Goal: Task Accomplishment & Management: Complete application form

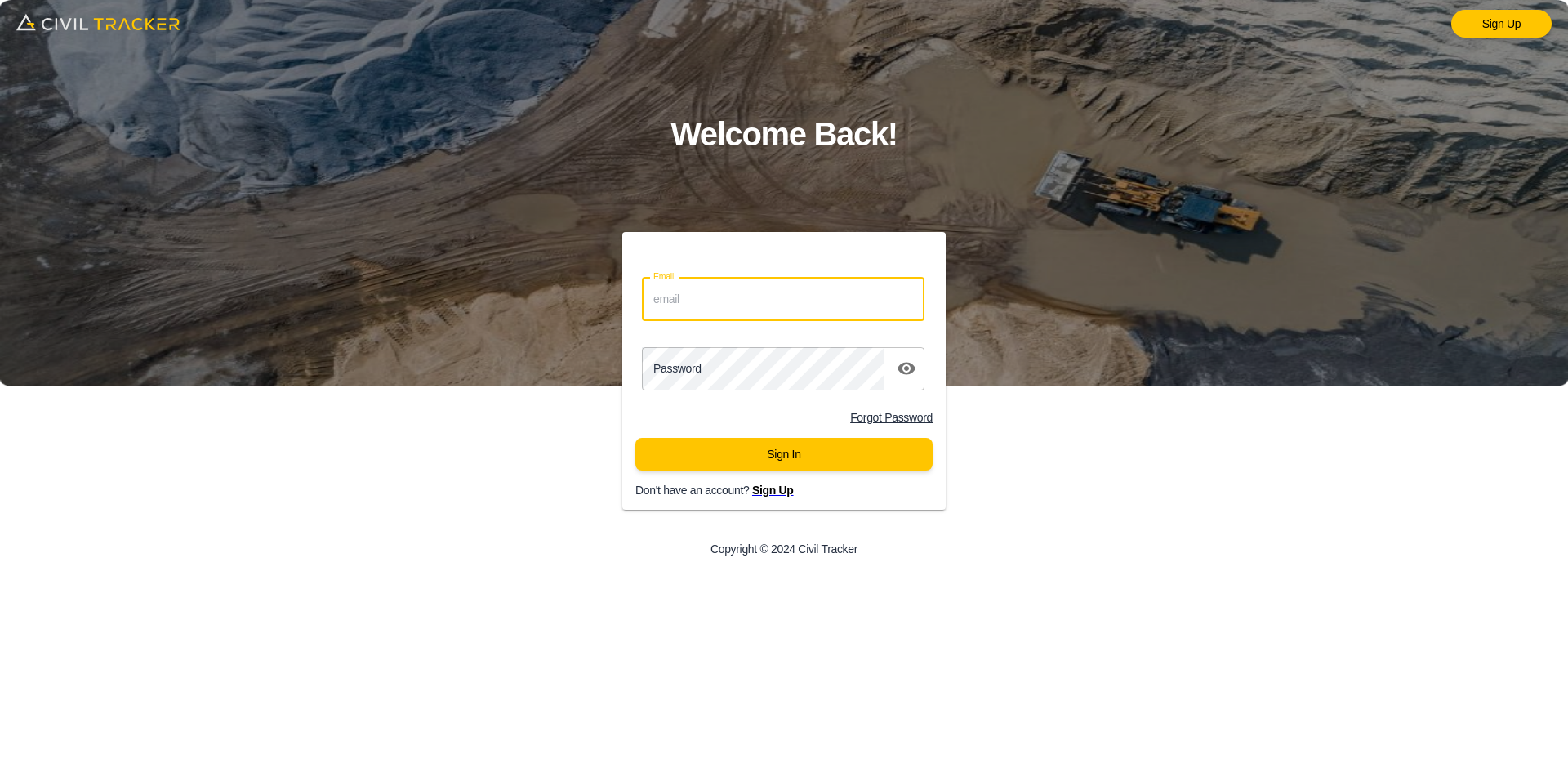
drag, startPoint x: 755, startPoint y: 297, endPoint x: 789, endPoint y: 316, distance: 38.9
click at [755, 298] on input "Email" at bounding box center [783, 299] width 282 height 44
type input "support@civiltracker.xyz"
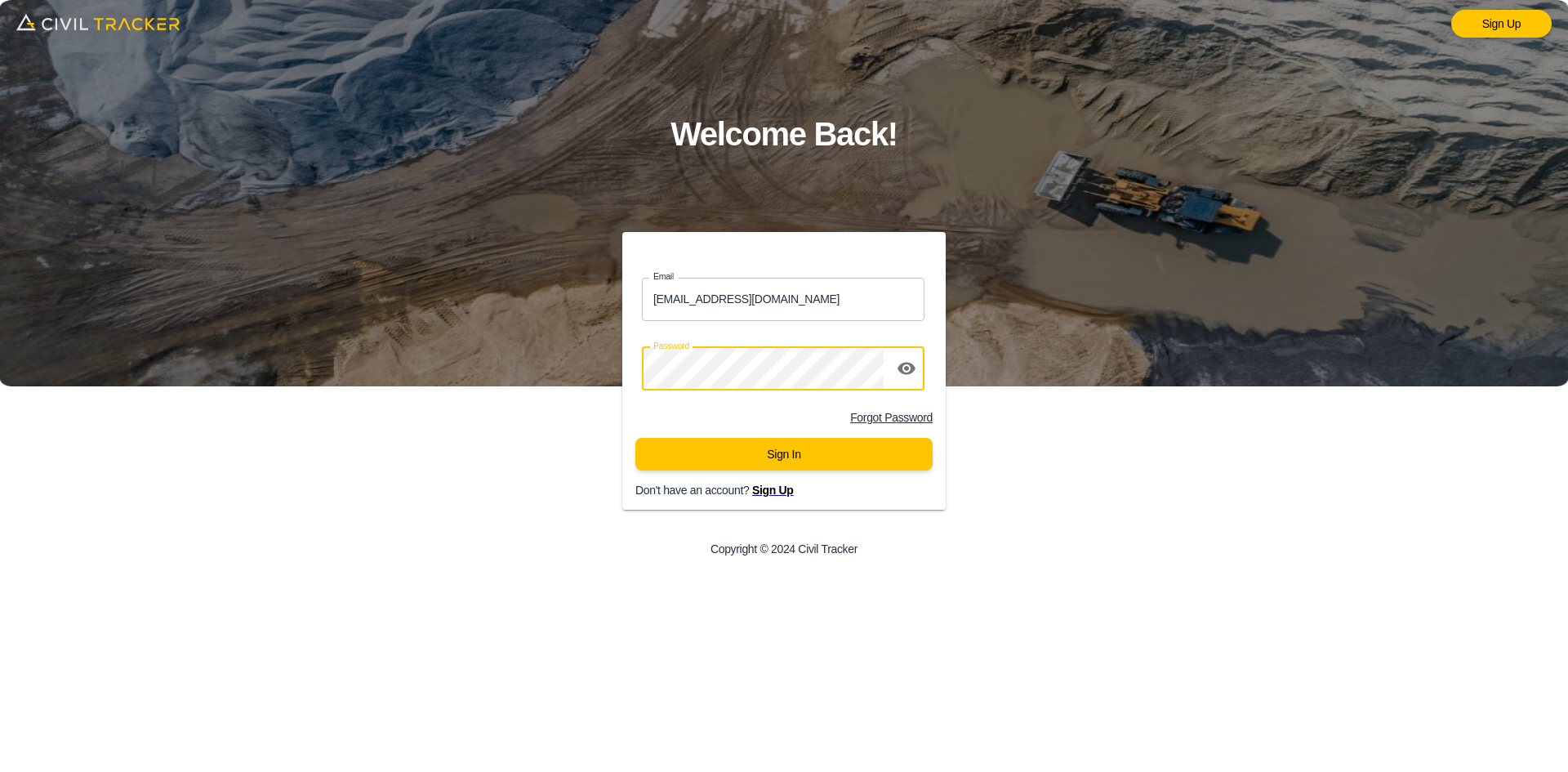
click at [808, 459] on button "Sign In" at bounding box center [784, 454] width 297 height 32
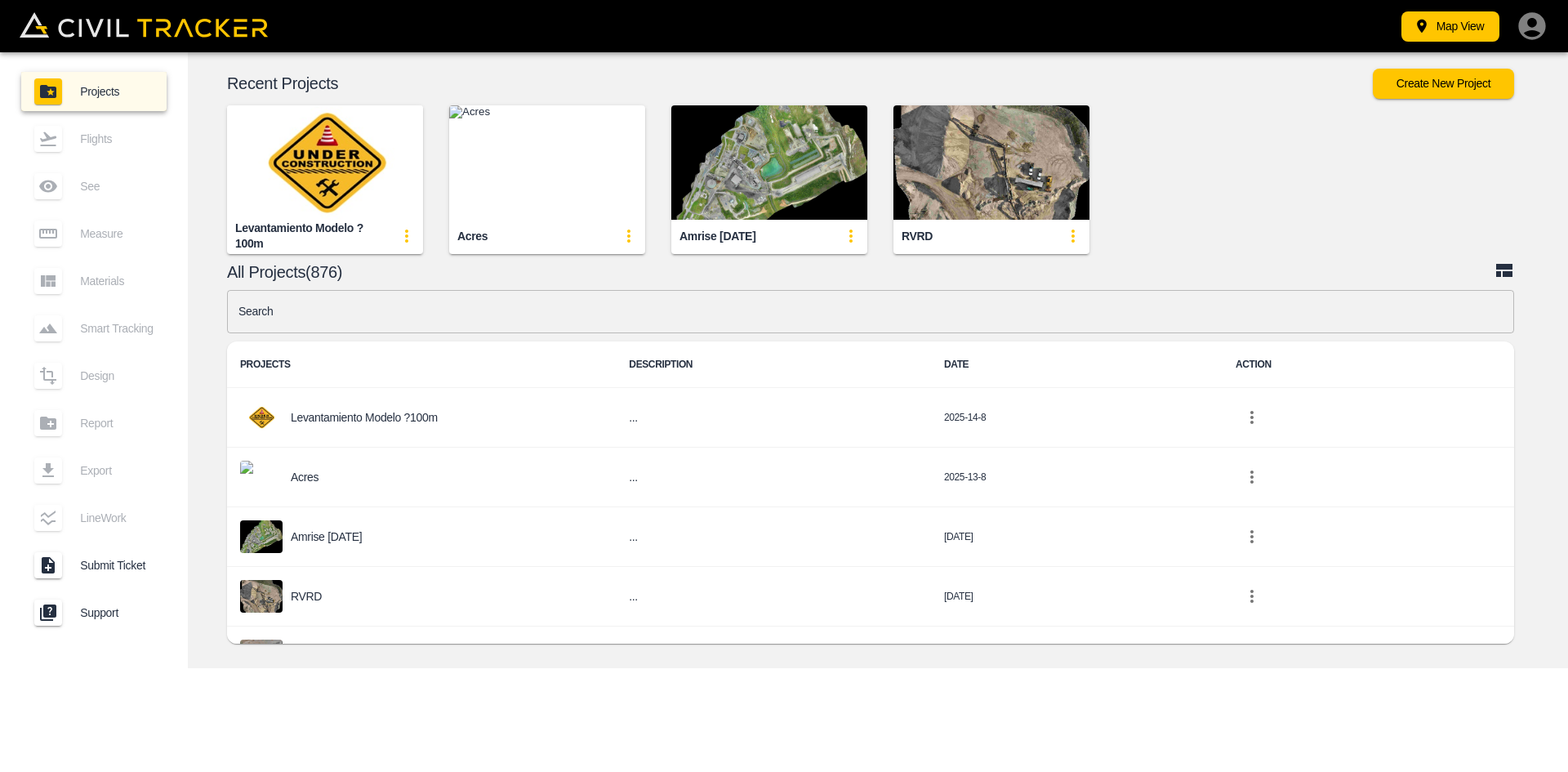
click at [553, 156] on img "button" at bounding box center [547, 163] width 196 height 114
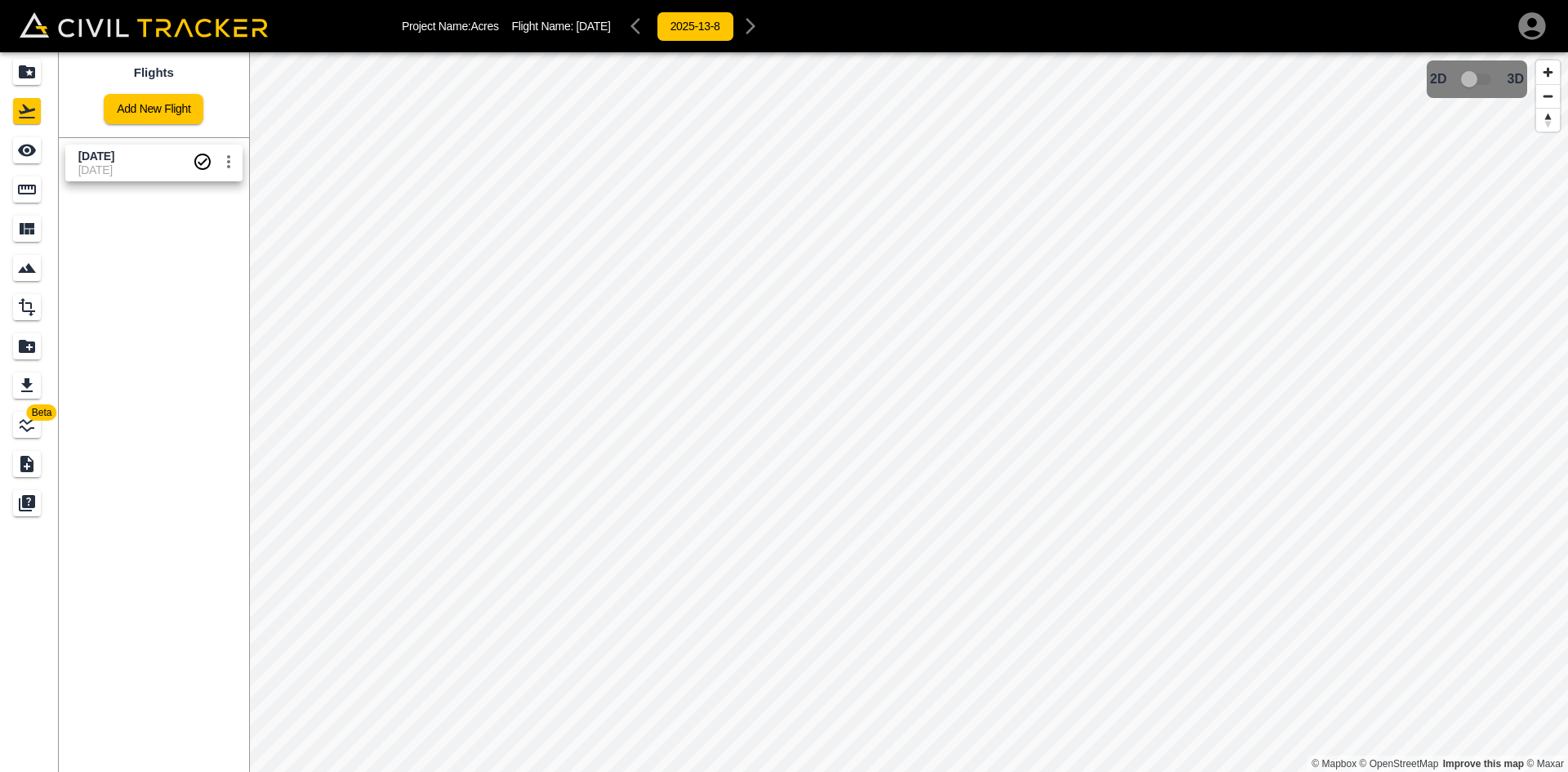
drag, startPoint x: 144, startPoint y: 160, endPoint x: 67, endPoint y: 161, distance: 77.0
click at [67, 161] on link "[DATE] [DATE]" at bounding box center [154, 163] width 178 height 37
copy span "[DATE]"
click at [195, 411] on div "Flights Add New Flight [DATE] [DATE]" at bounding box center [154, 412] width 190 height 720
click at [230, 166] on icon "settings" at bounding box center [228, 162] width 20 height 20
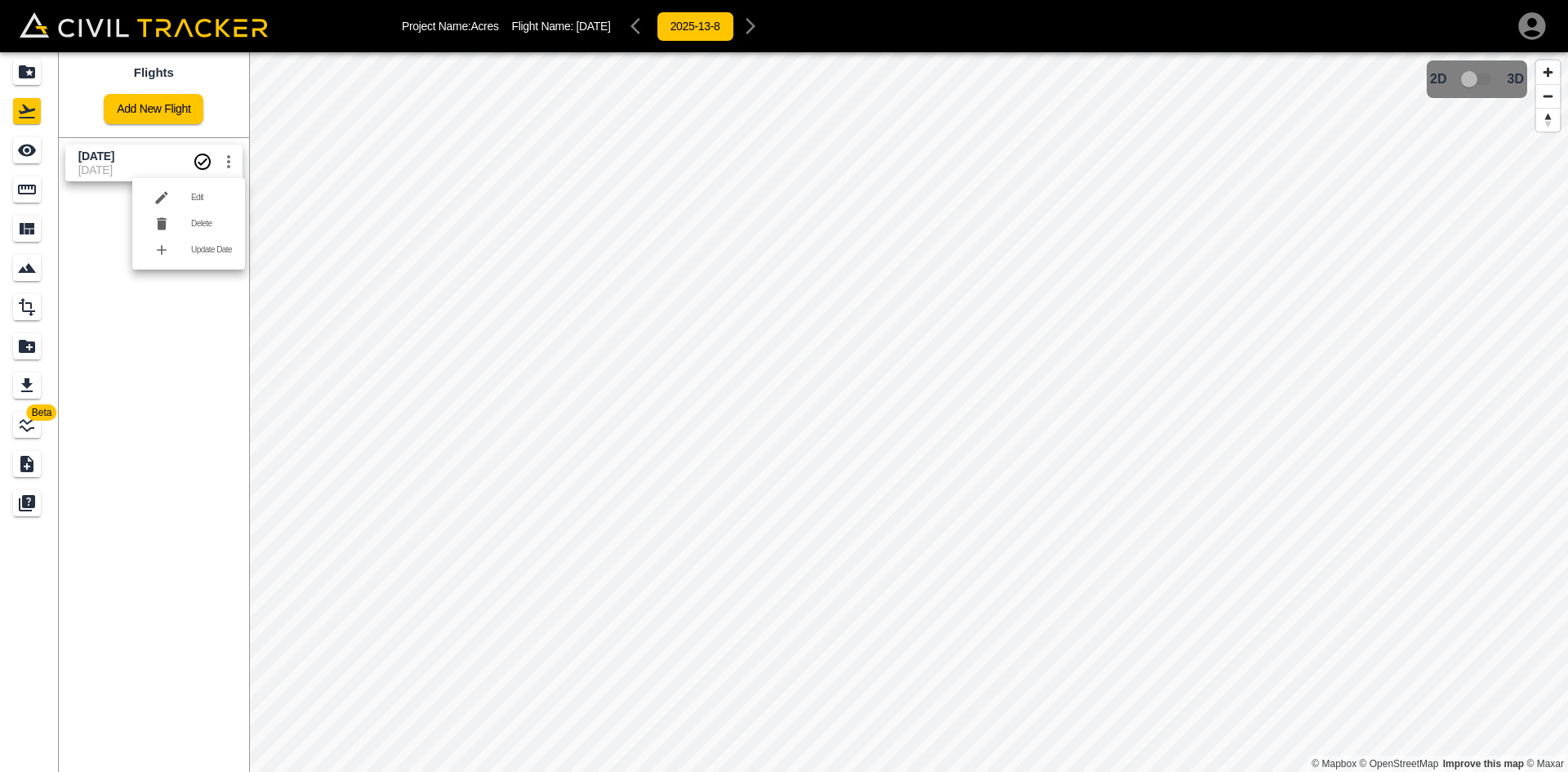
click at [95, 250] on div at bounding box center [784, 386] width 1568 height 772
click at [18, 195] on icon "Measure" at bounding box center [27, 189] width 20 height 20
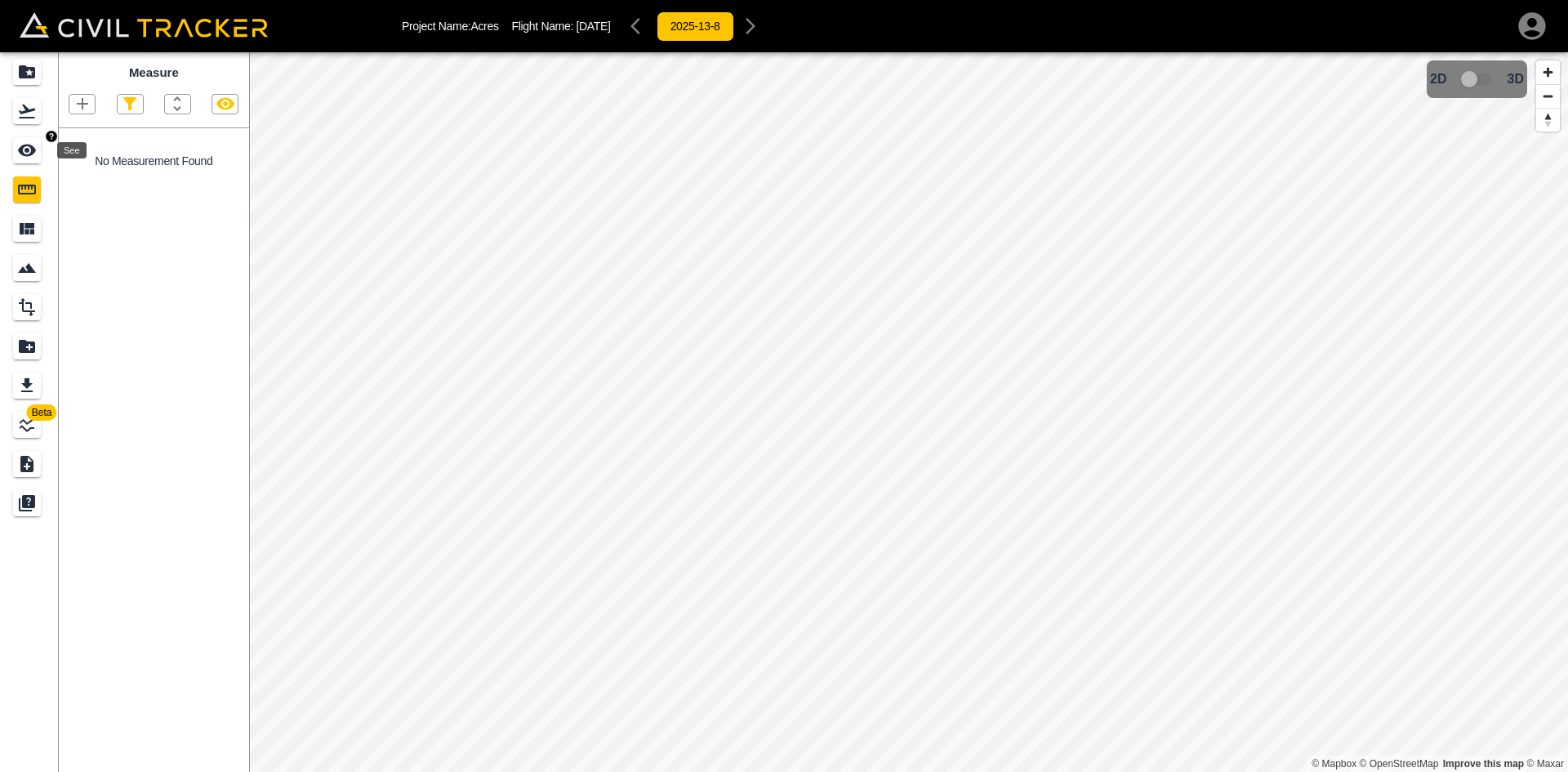
click at [25, 146] on icon "See" at bounding box center [27, 150] width 18 height 12
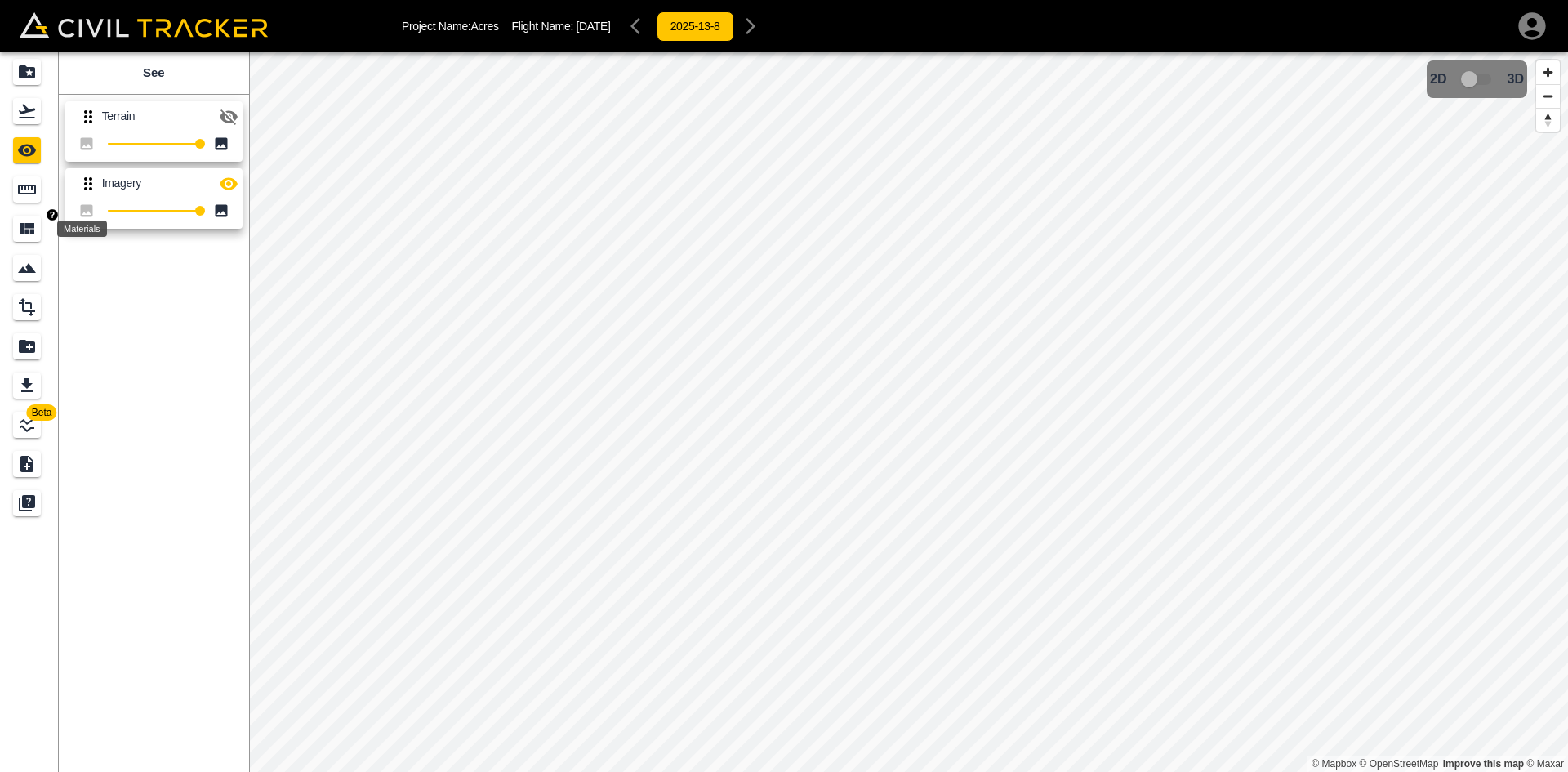
click at [30, 224] on icon "Materials" at bounding box center [27, 229] width 14 height 11
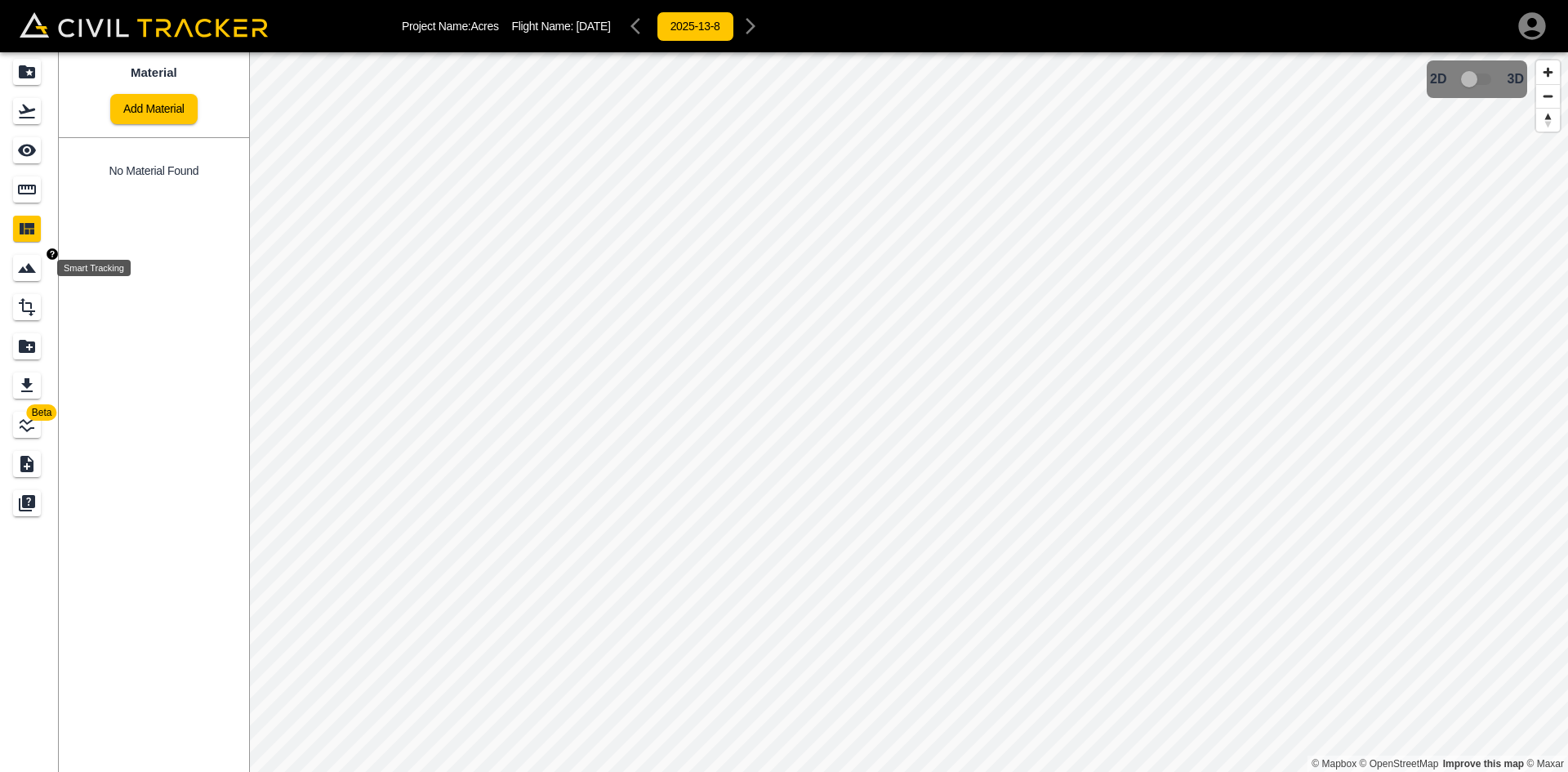
click at [30, 276] on icon "Smart Tracking" at bounding box center [27, 268] width 20 height 20
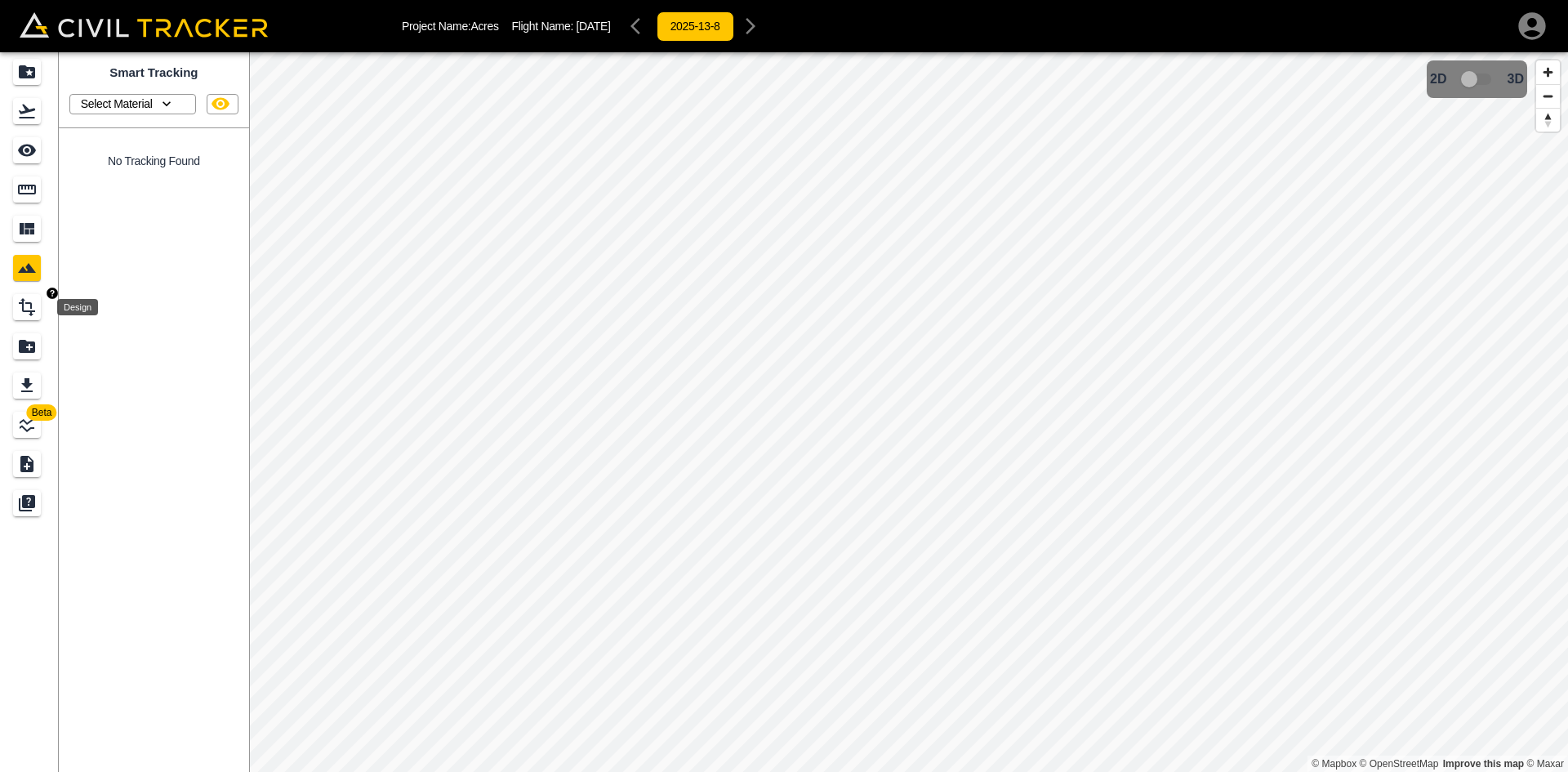
click at [32, 305] on icon "Design" at bounding box center [27, 307] width 20 height 20
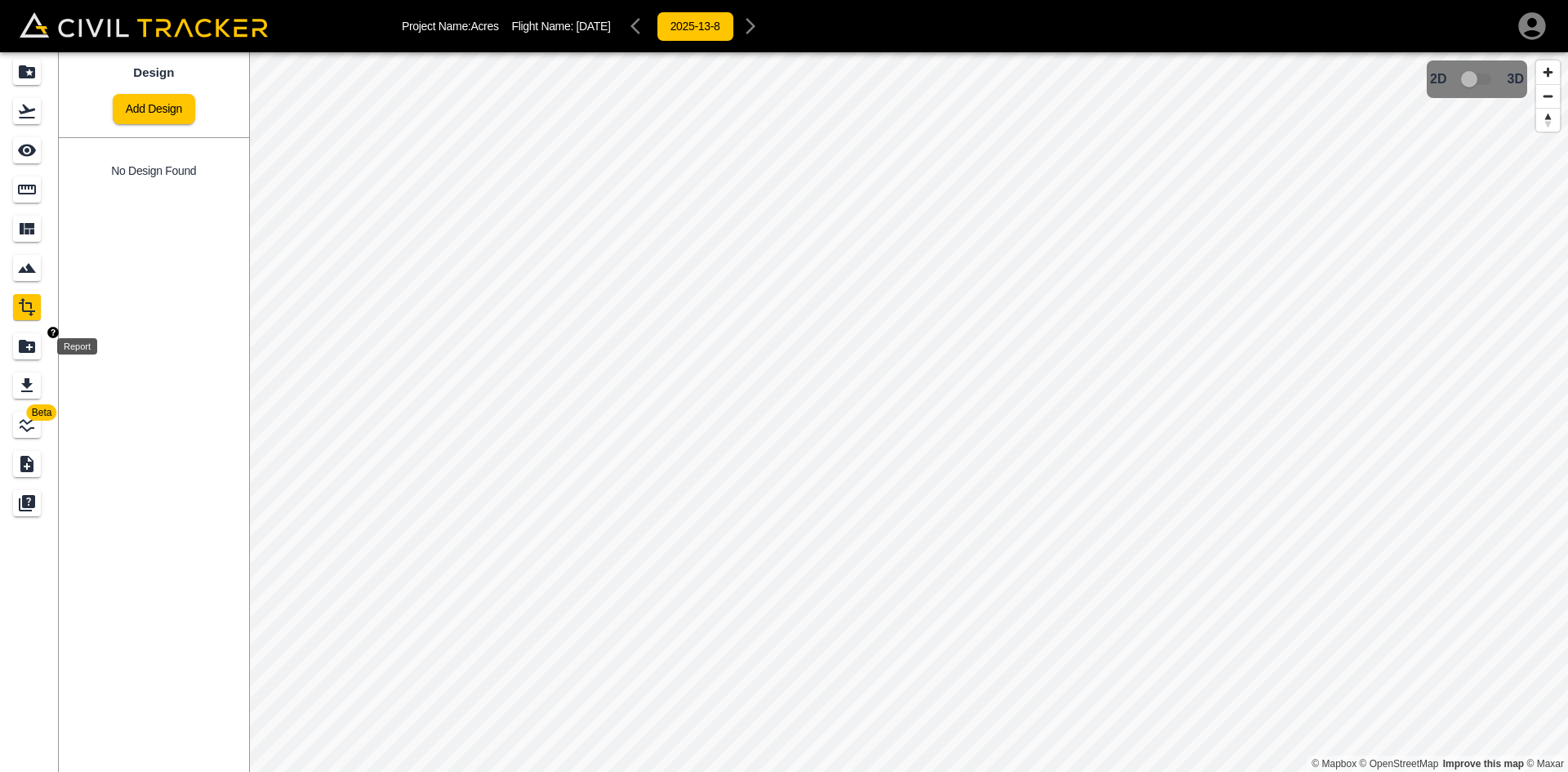
click at [34, 336] on div "Report" at bounding box center [27, 347] width 28 height 27
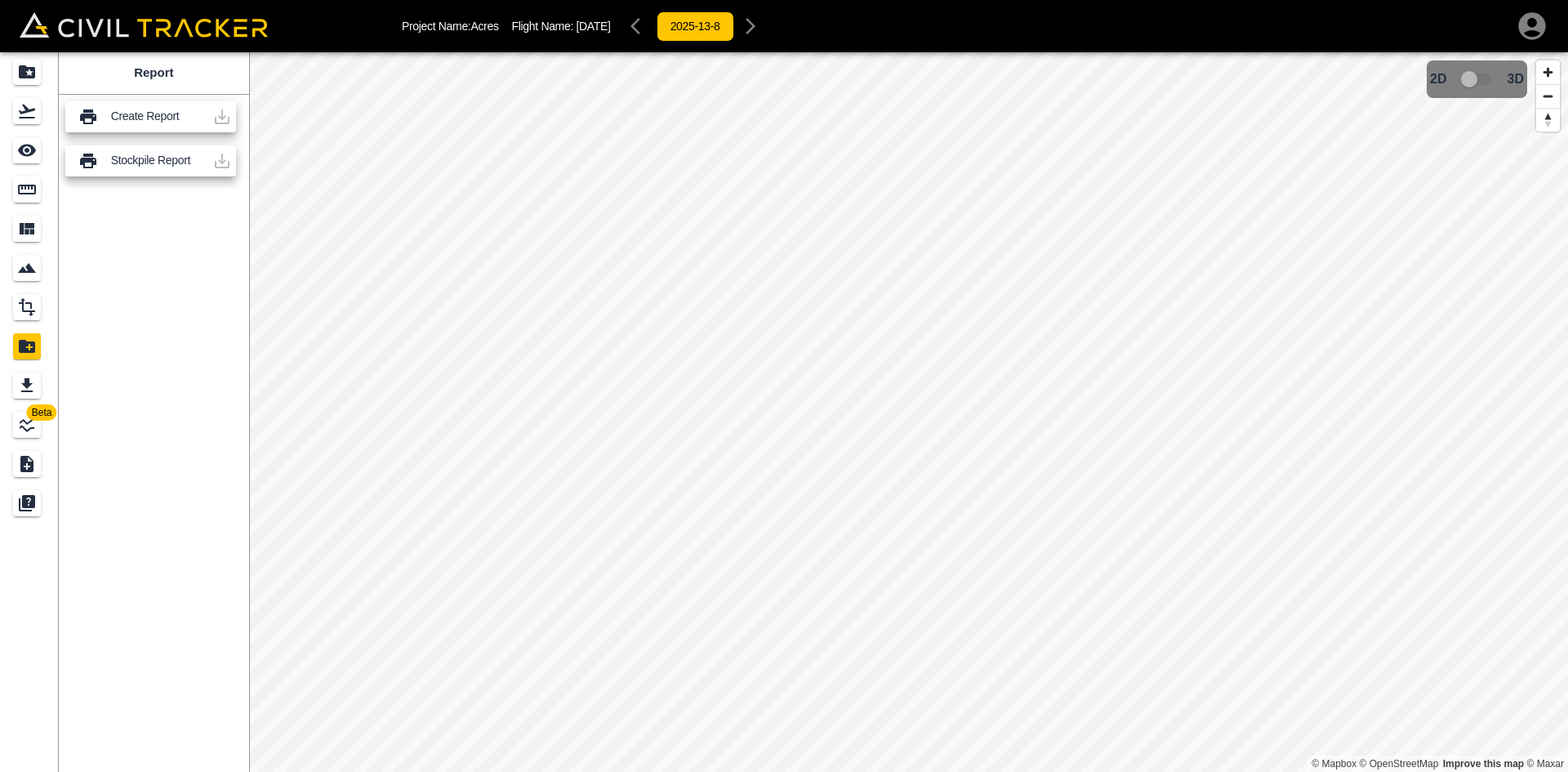
click at [132, 318] on div "Report Create Report Stockpile Report" at bounding box center [154, 412] width 190 height 720
click at [220, 160] on div at bounding box center [222, 161] width 32 height 32
click at [236, 115] on div at bounding box center [222, 117] width 32 height 32
click at [222, 117] on div at bounding box center [222, 117] width 32 height 32
click at [30, 157] on icon "See" at bounding box center [27, 150] width 20 height 20
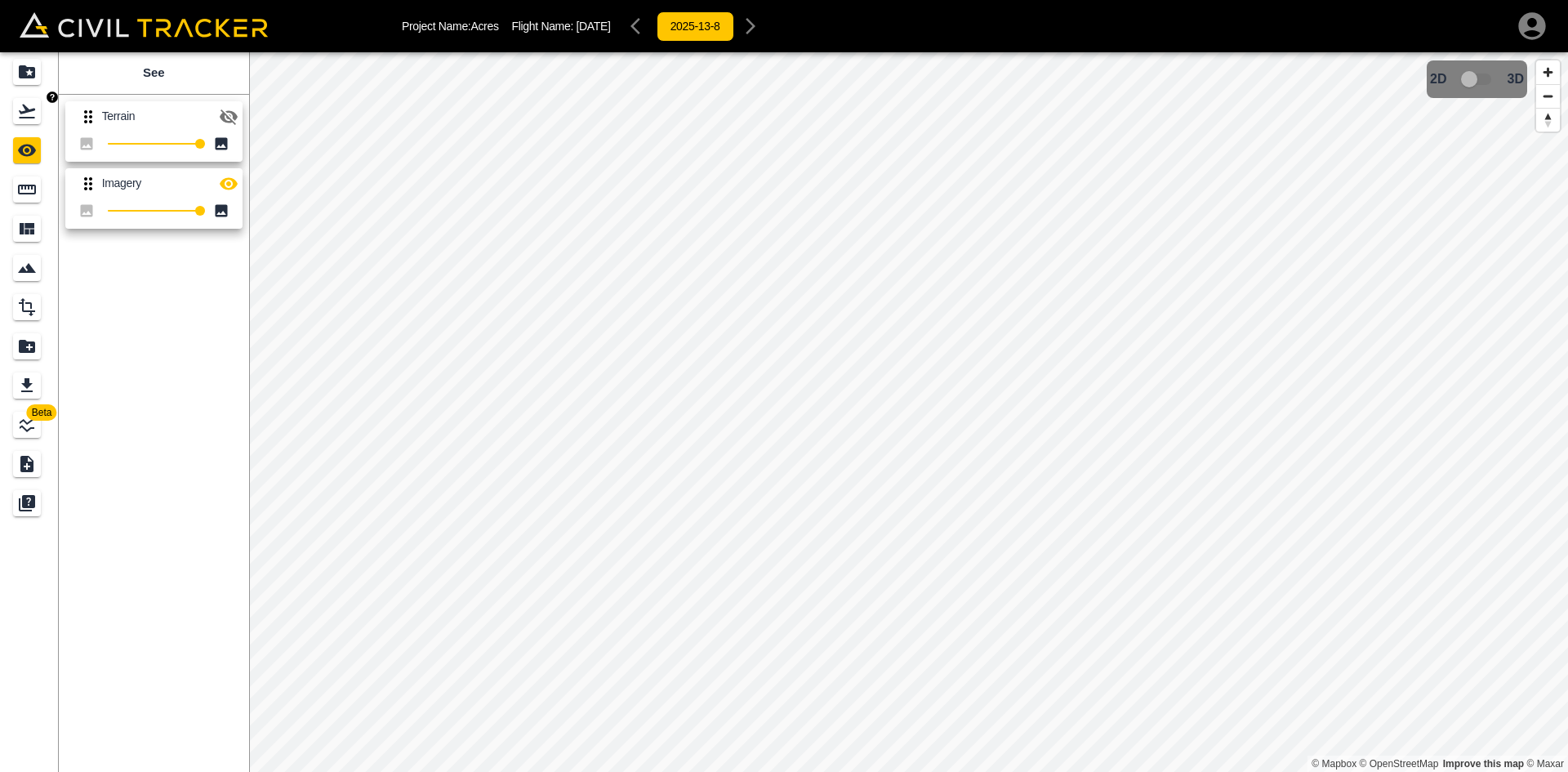
click at [33, 117] on icon "Flights" at bounding box center [27, 111] width 16 height 14
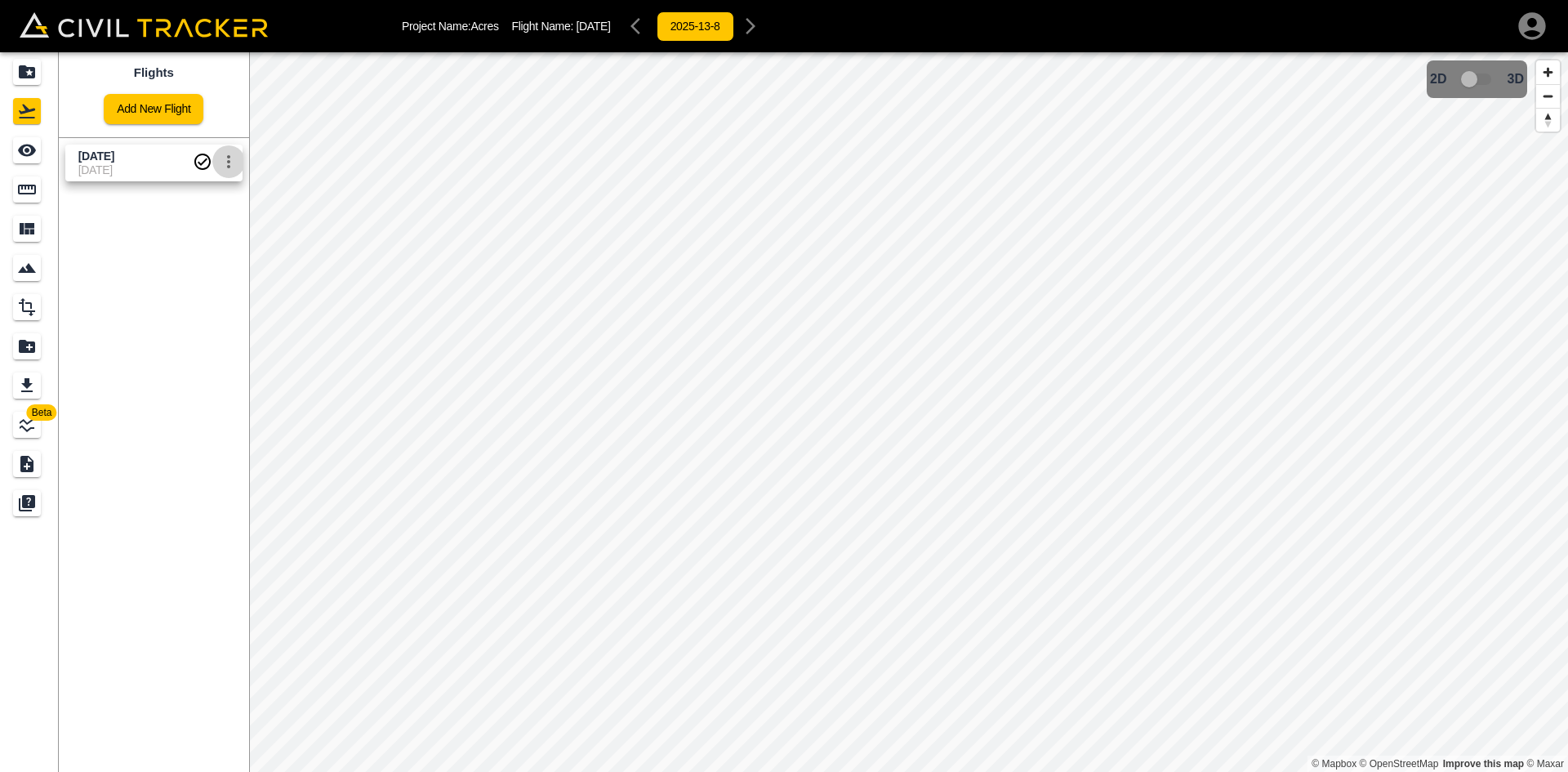
click at [223, 164] on icon "settings" at bounding box center [228, 162] width 20 height 20
click at [196, 230] on li "Delete" at bounding box center [188, 224] width 113 height 27
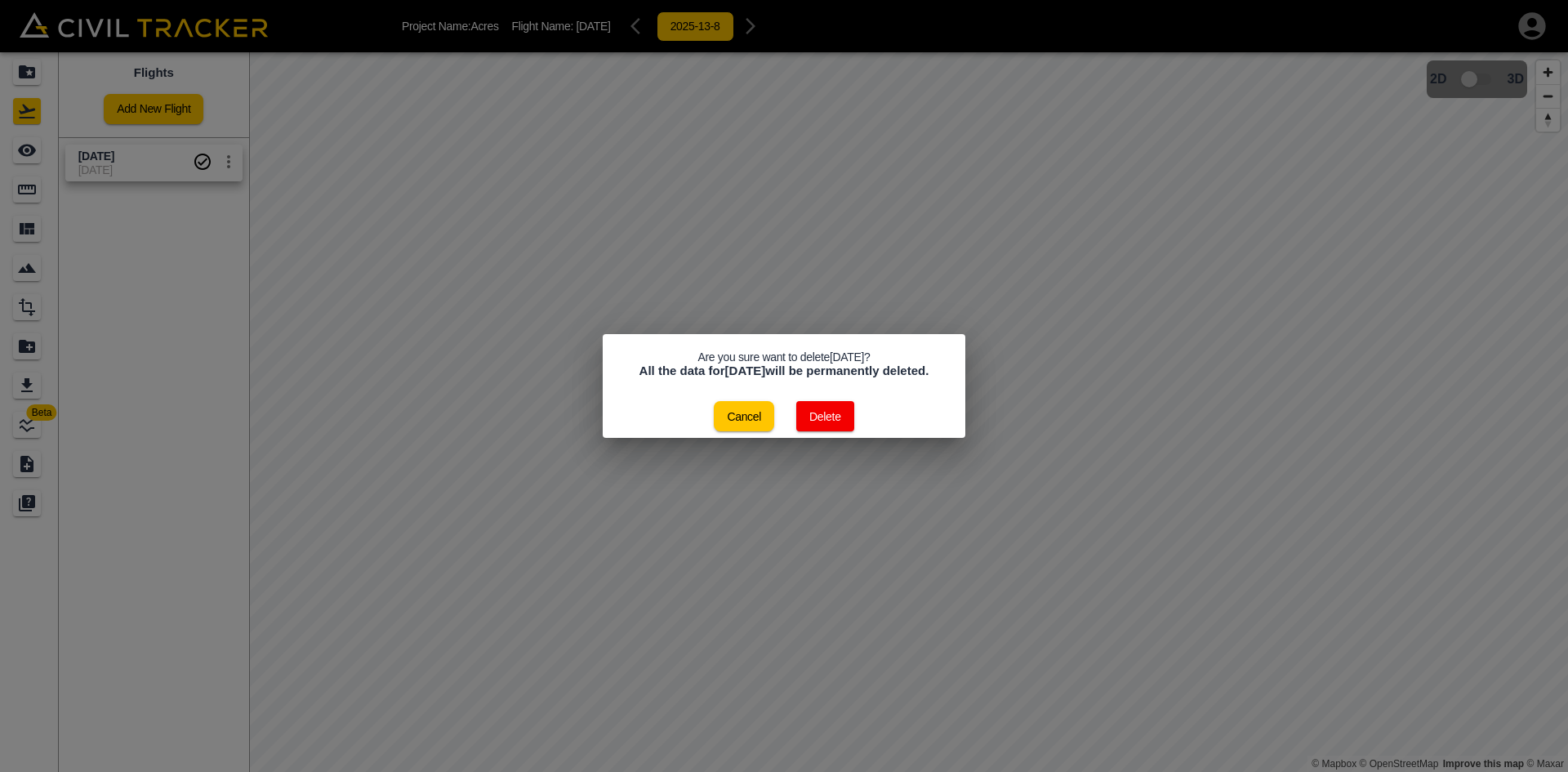
click at [846, 419] on button "Delete" at bounding box center [825, 416] width 58 height 30
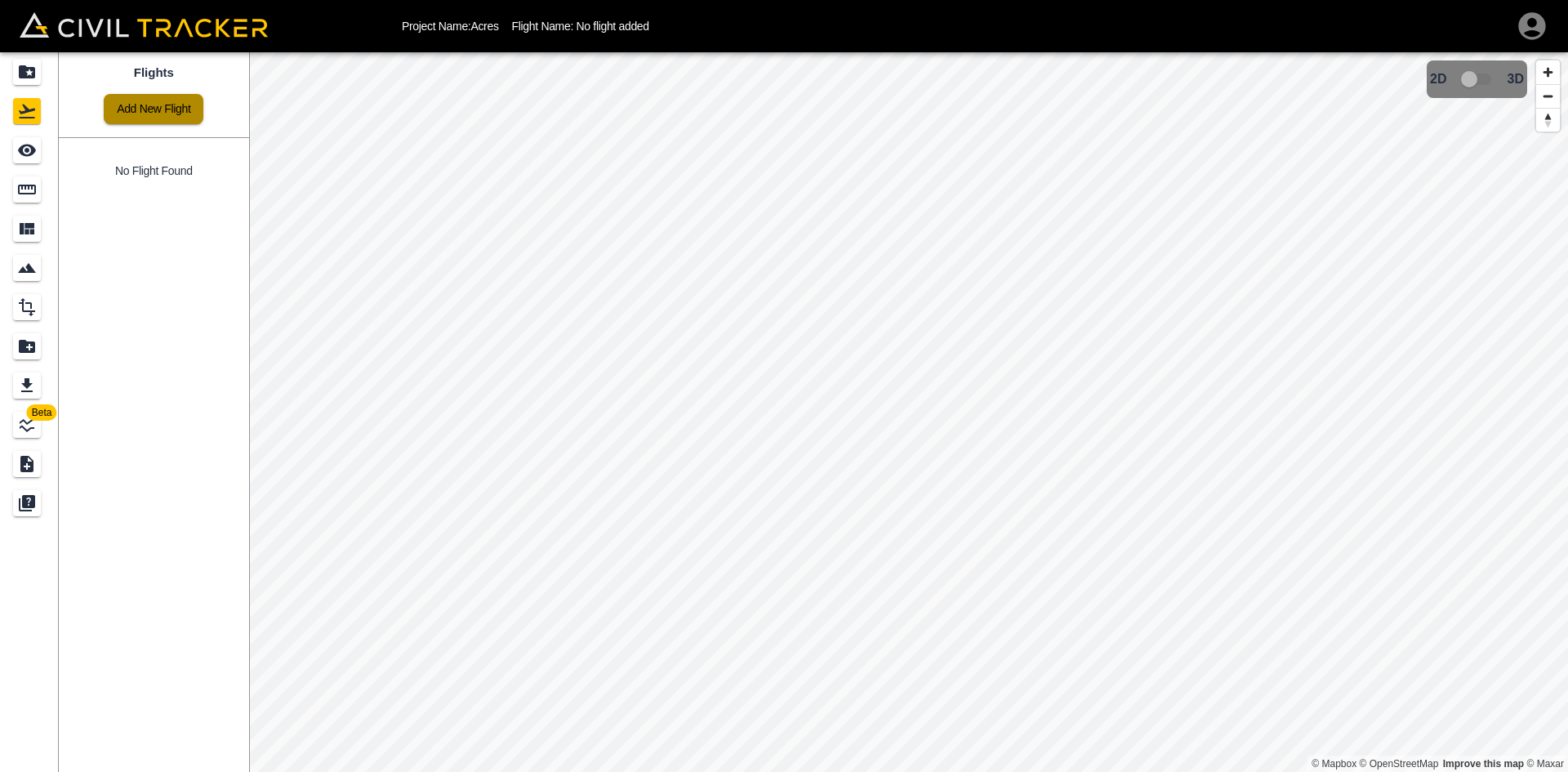
click at [174, 111] on link "Add New Flight" at bounding box center [153, 109] width 100 height 30
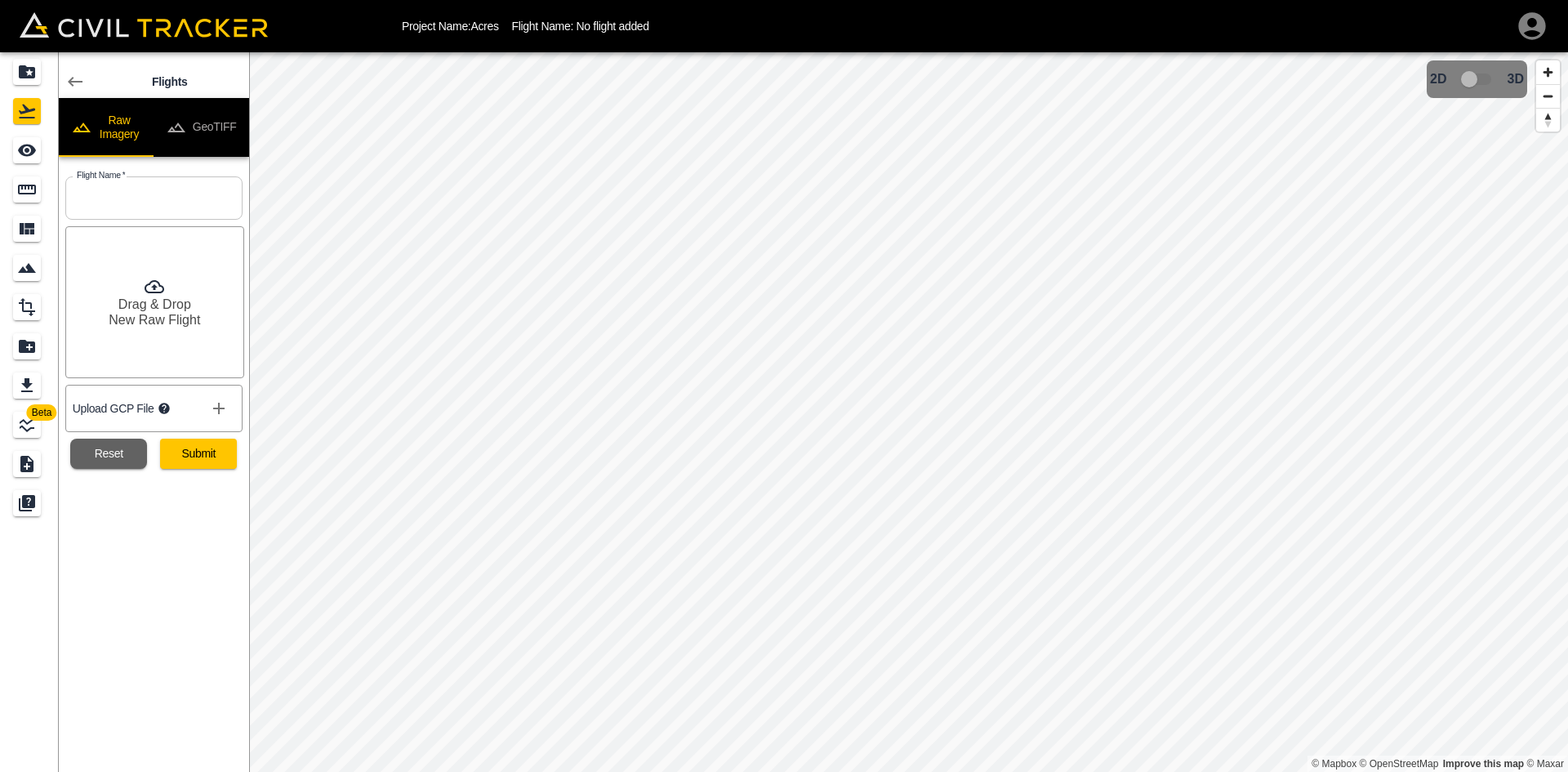
click at [204, 145] on button "GeoTIFF" at bounding box center [201, 127] width 96 height 59
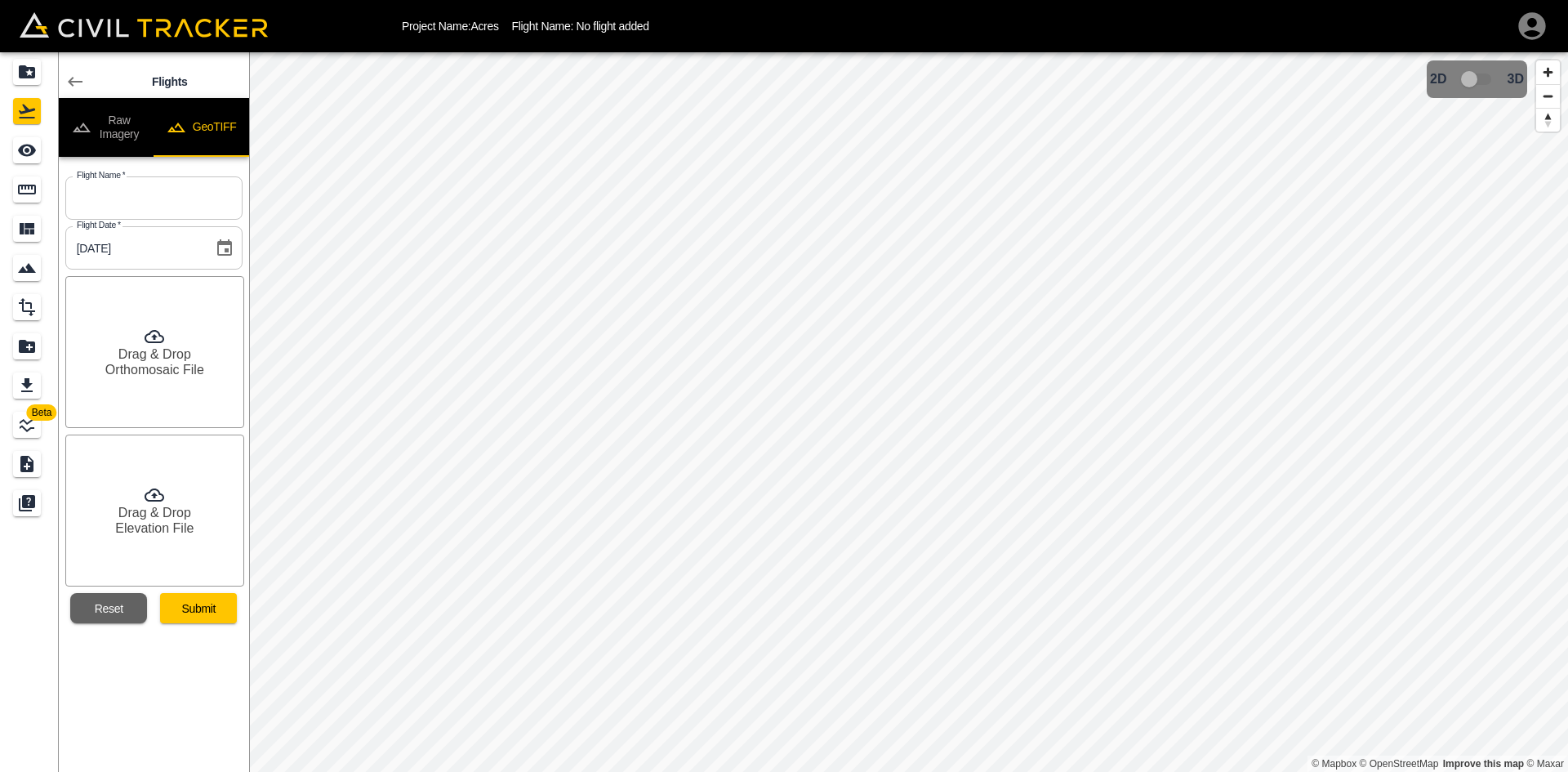
click at [176, 190] on input "text" at bounding box center [154, 199] width 178 height 44
type input "[DATE]"
click at [156, 352] on h6 "Drag & Drop" at bounding box center [155, 354] width 72 height 15
click at [145, 525] on h6 "Elevation File" at bounding box center [154, 529] width 79 height 15
click at [193, 608] on button "Submit" at bounding box center [198, 608] width 77 height 30
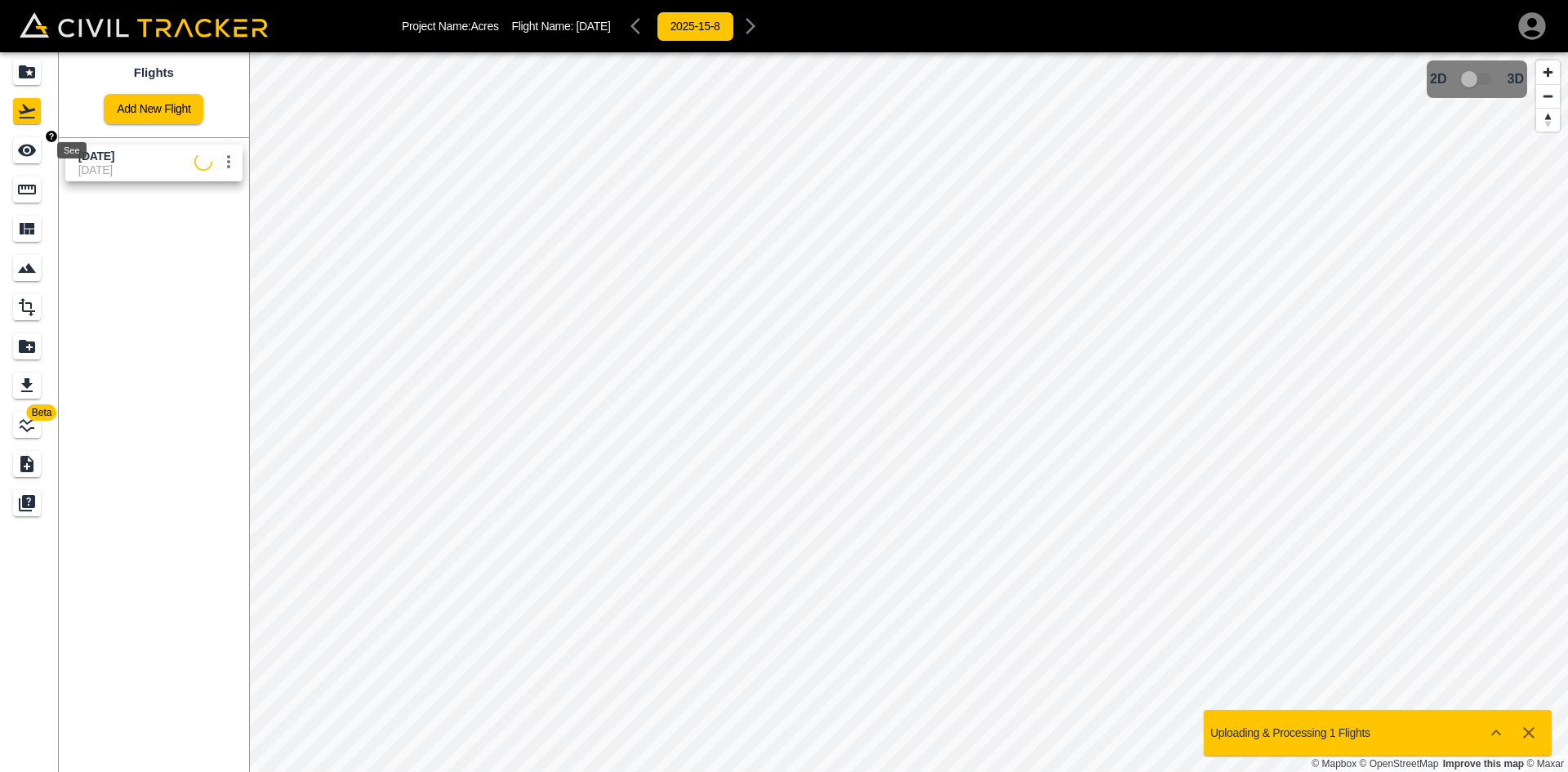
click at [29, 159] on icon "See" at bounding box center [27, 150] width 20 height 20
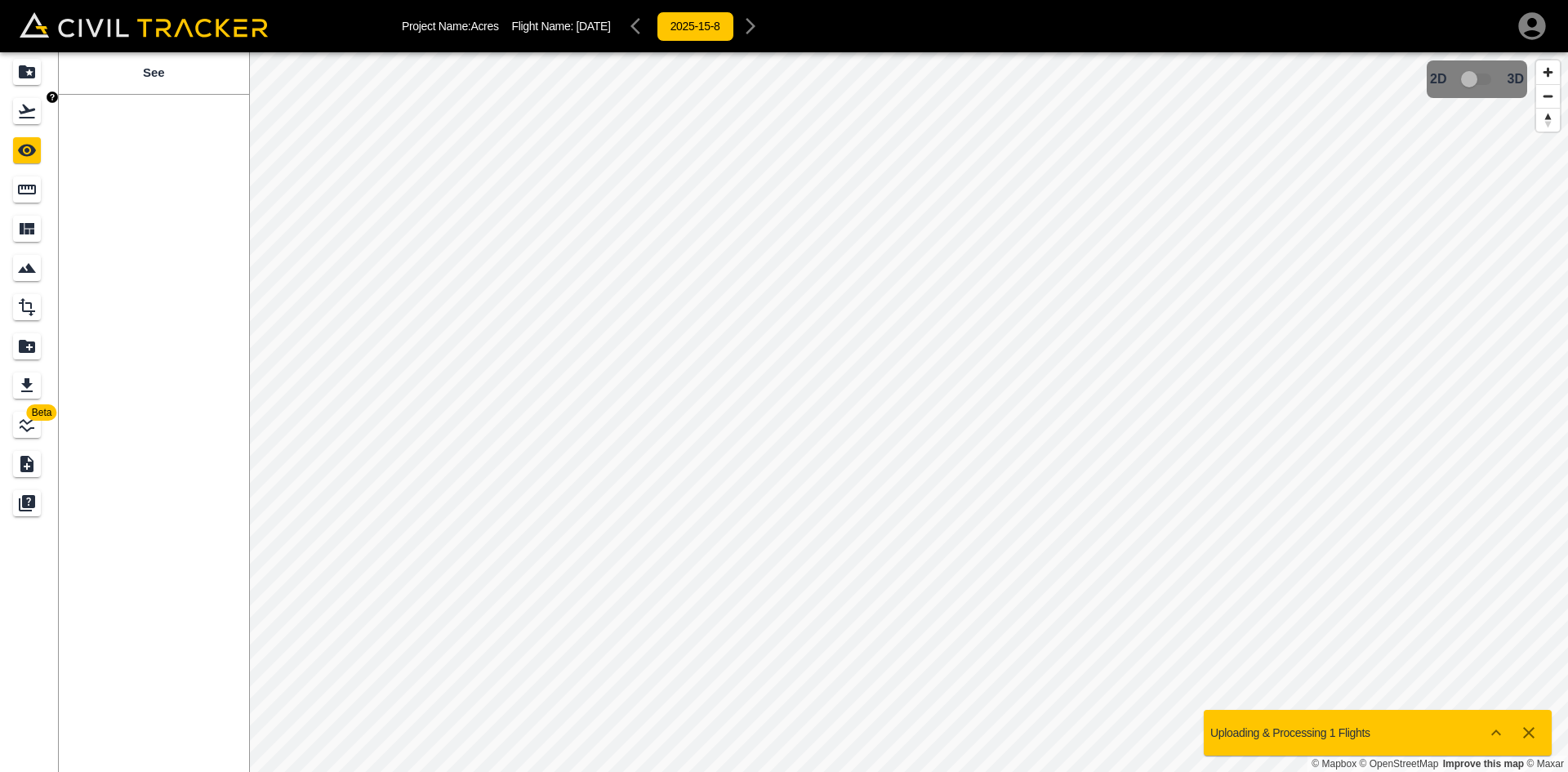
click at [30, 114] on icon "Flights" at bounding box center [27, 111] width 20 height 20
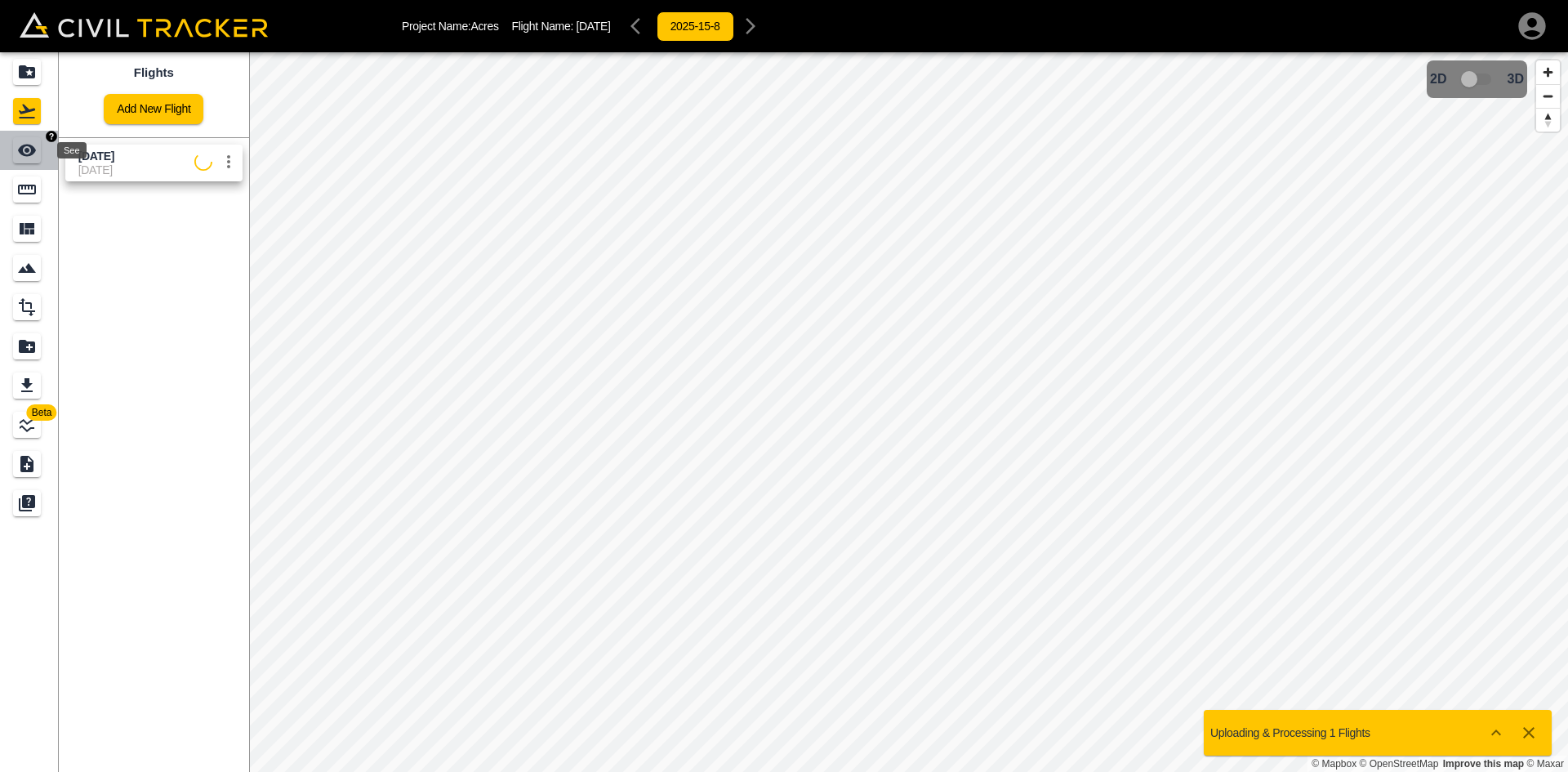
click at [28, 159] on icon "See" at bounding box center [27, 150] width 20 height 20
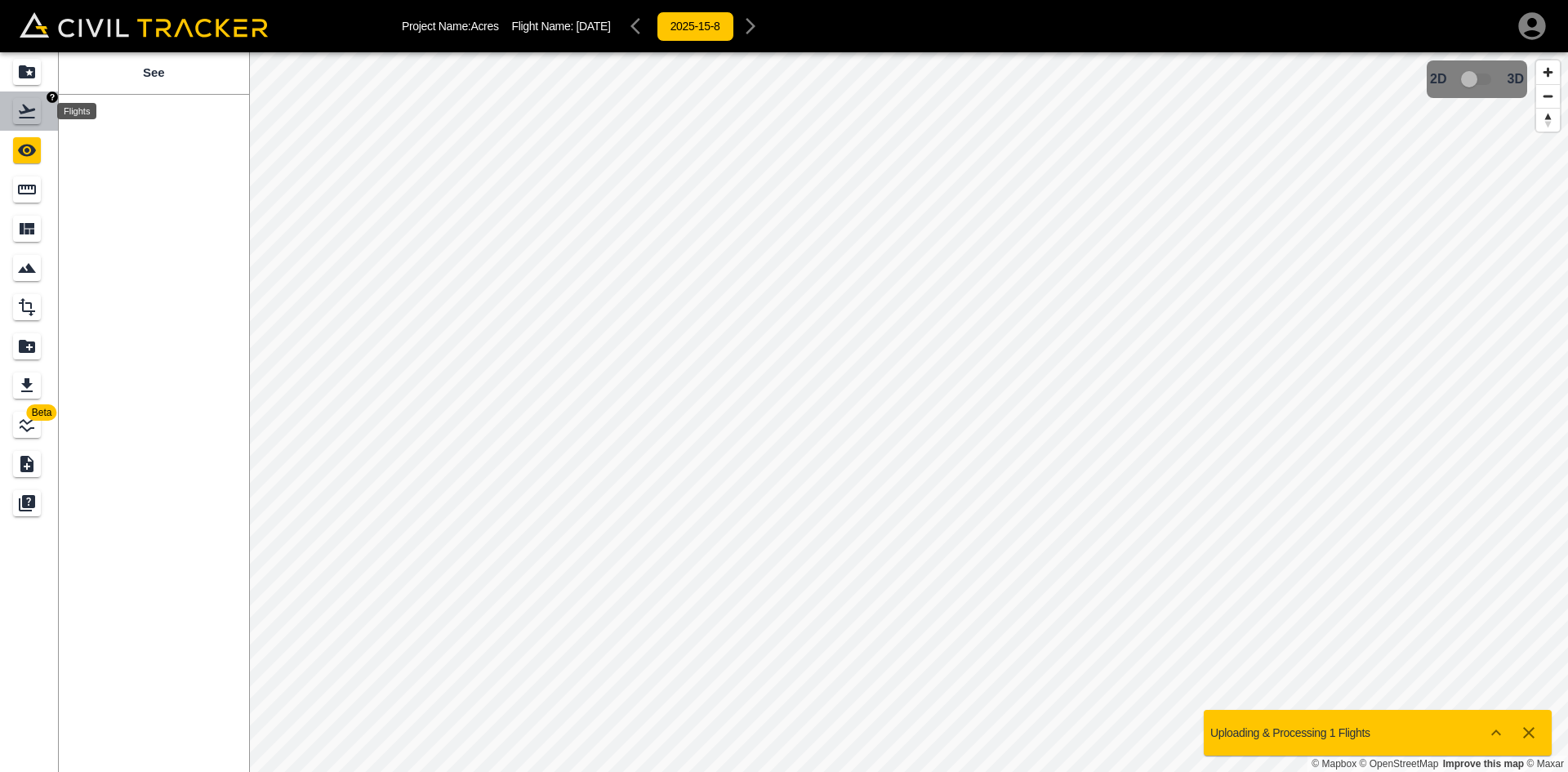
click at [30, 108] on icon "Flights" at bounding box center [27, 111] width 20 height 20
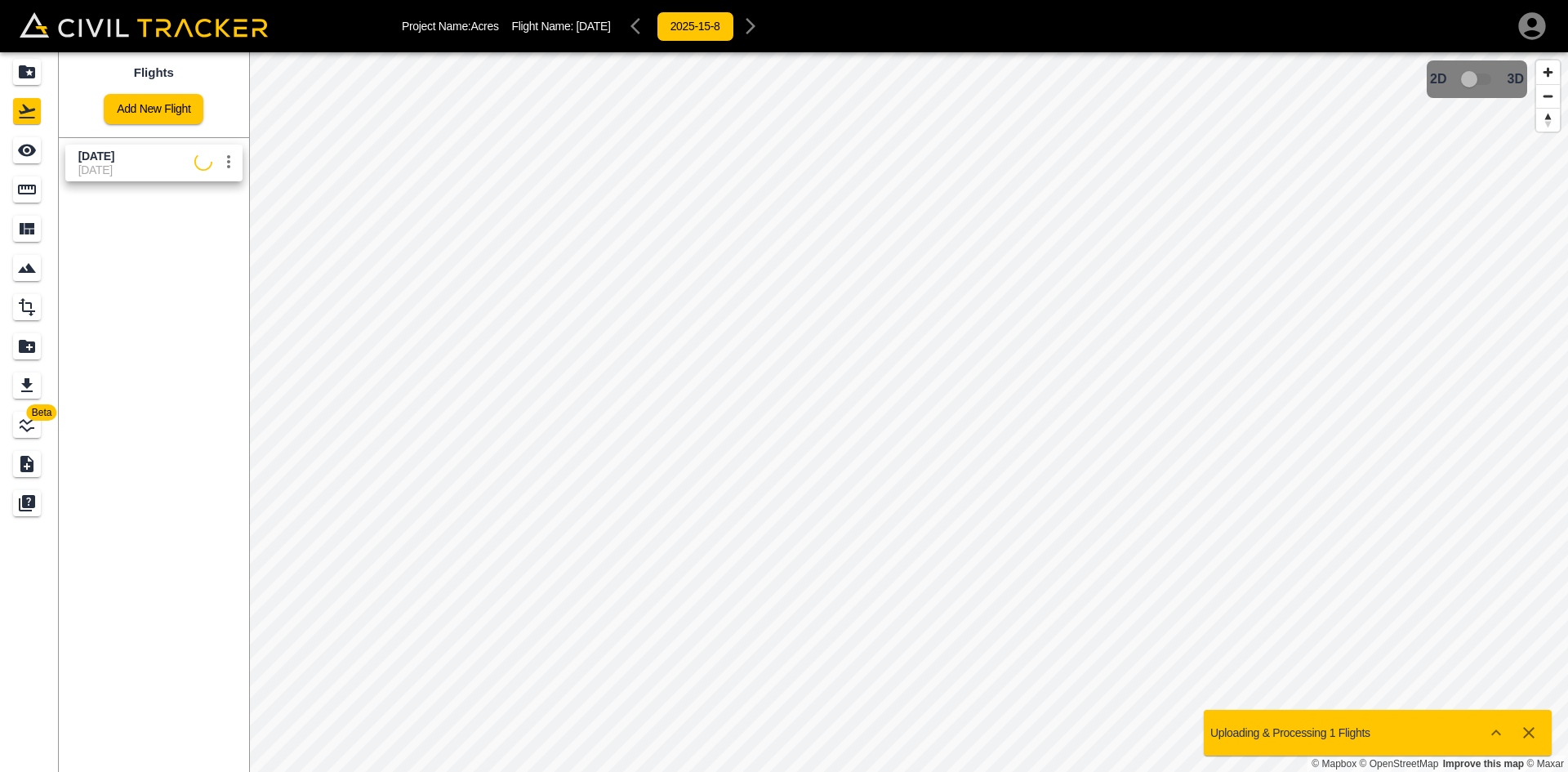
click at [32, 148] on icon "See" at bounding box center [27, 150] width 18 height 12
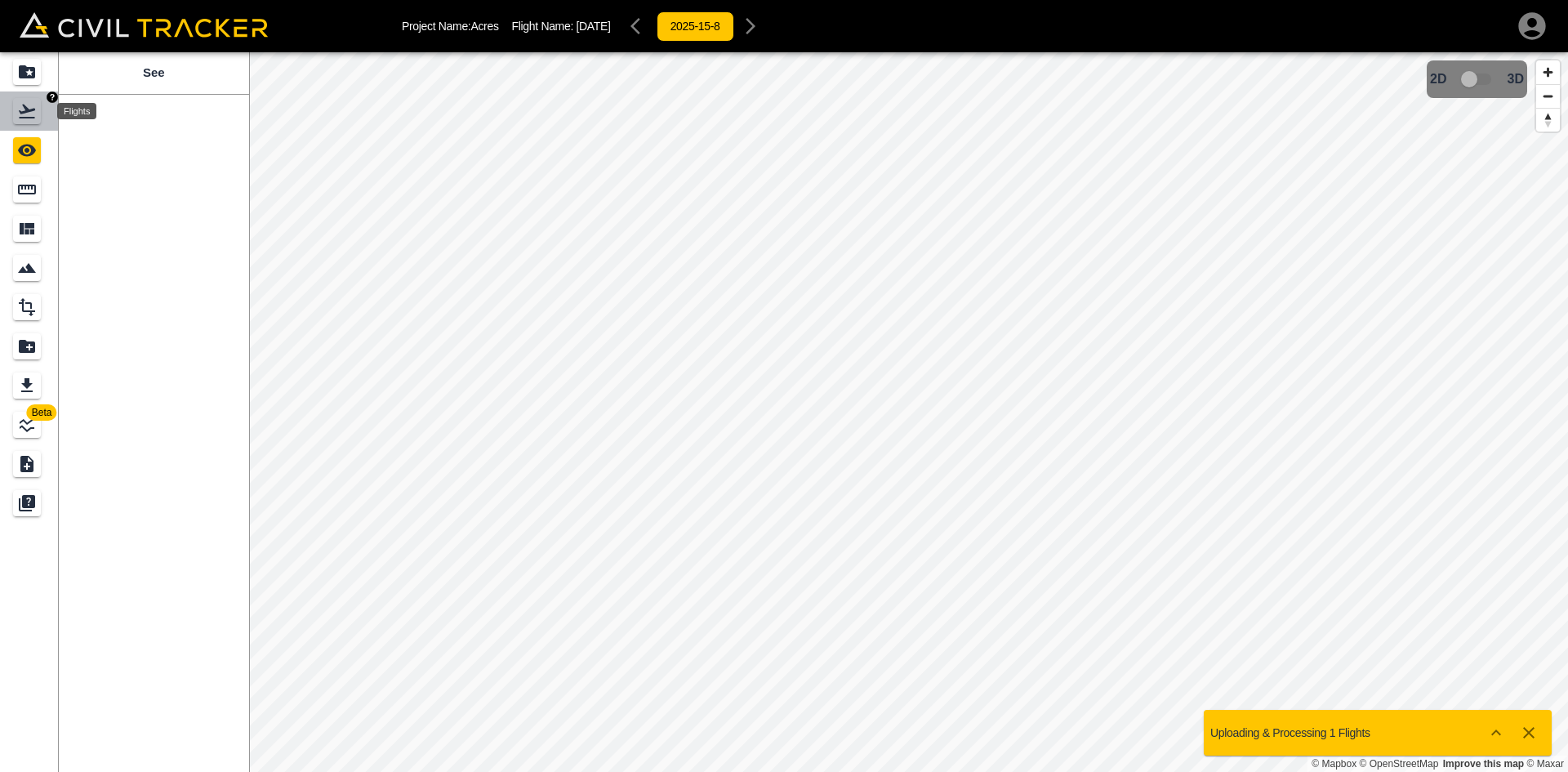
click at [18, 113] on icon "Flights" at bounding box center [27, 111] width 20 height 20
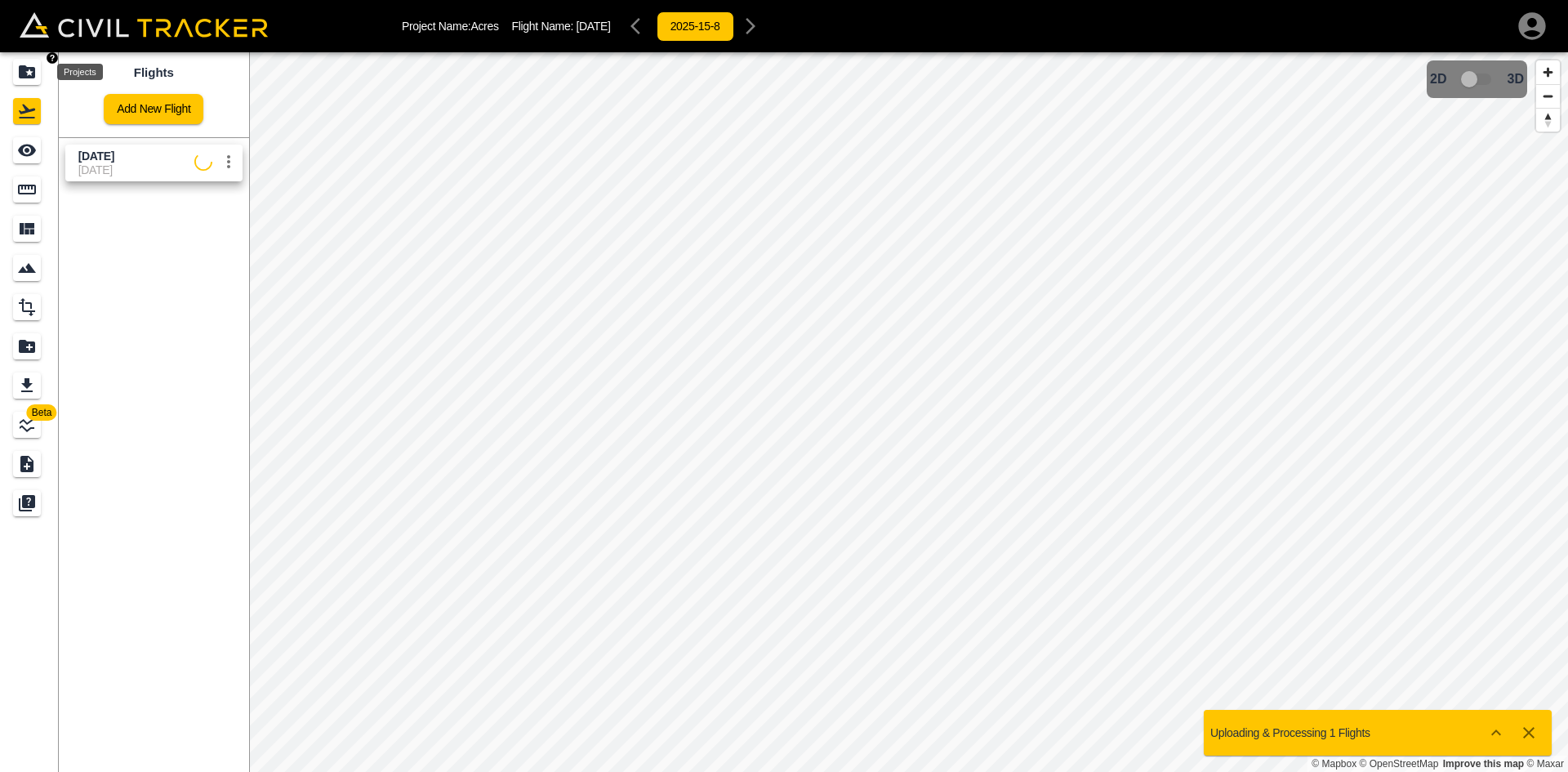
click at [20, 71] on icon "Projects" at bounding box center [27, 72] width 16 height 13
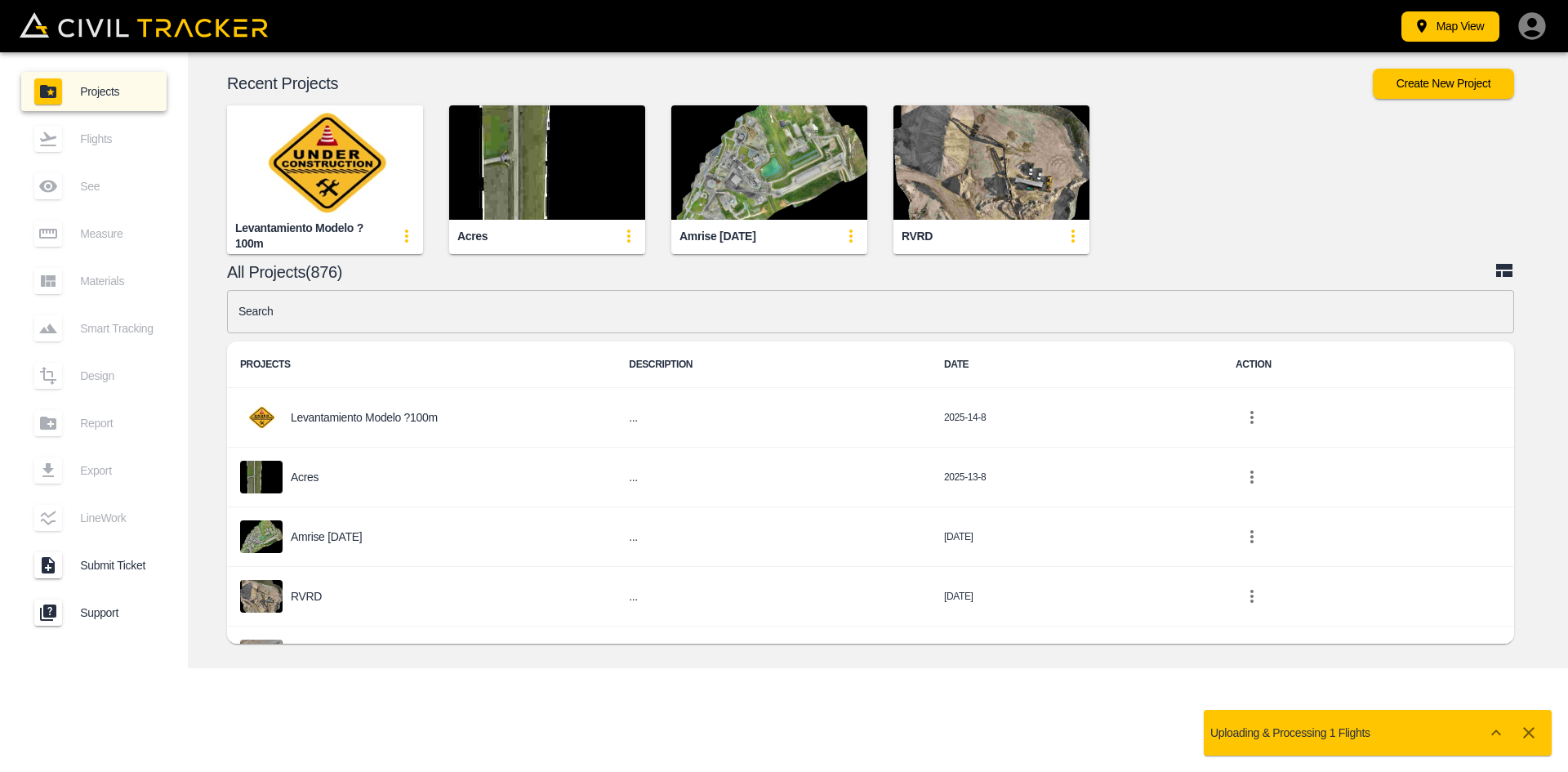
click at [545, 165] on img "button" at bounding box center [547, 163] width 196 height 114
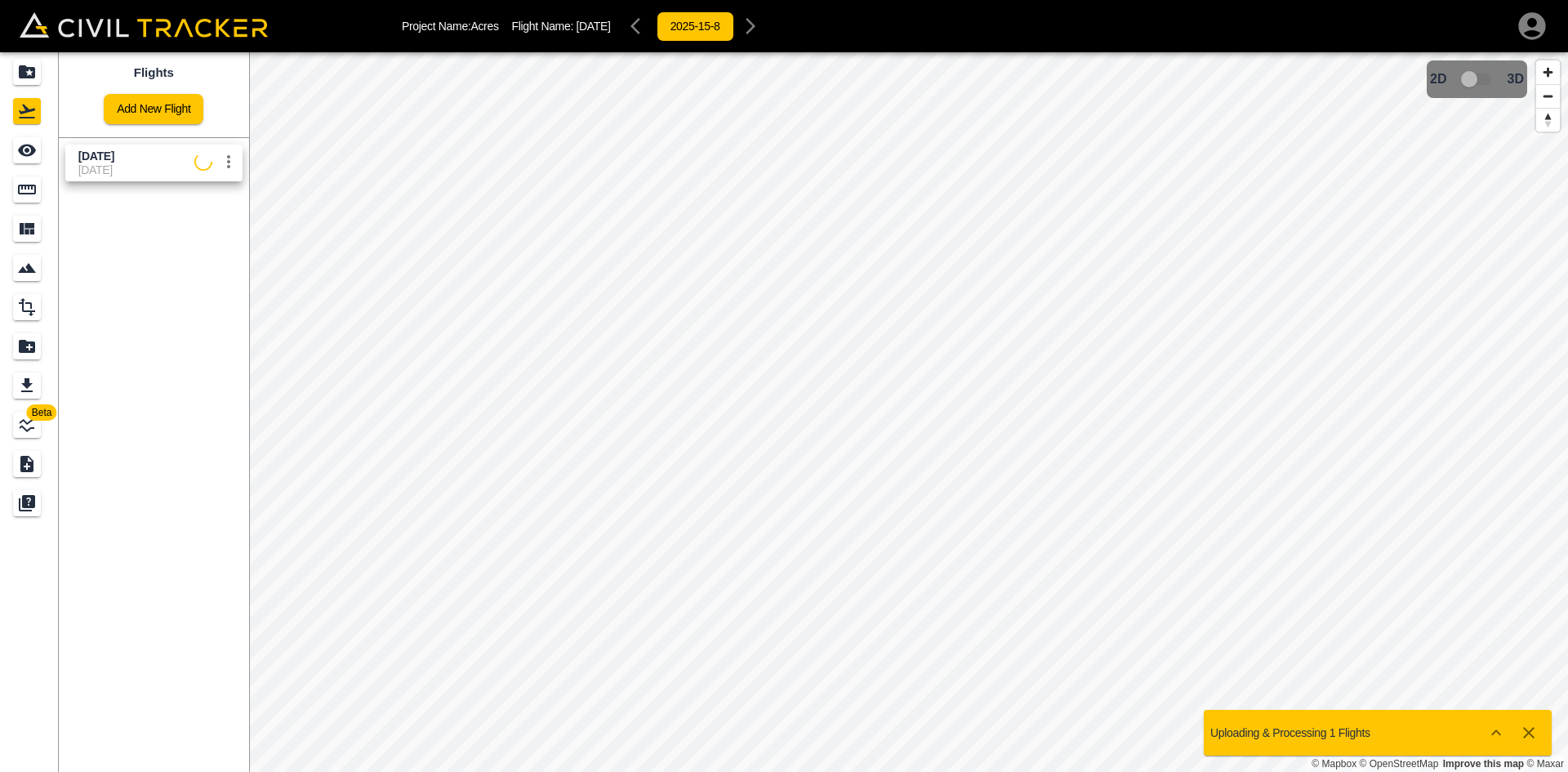
click at [155, 180] on link "[DATE] [DATE]" at bounding box center [154, 163] width 178 height 37
click at [16, 156] on div "See" at bounding box center [27, 150] width 28 height 27
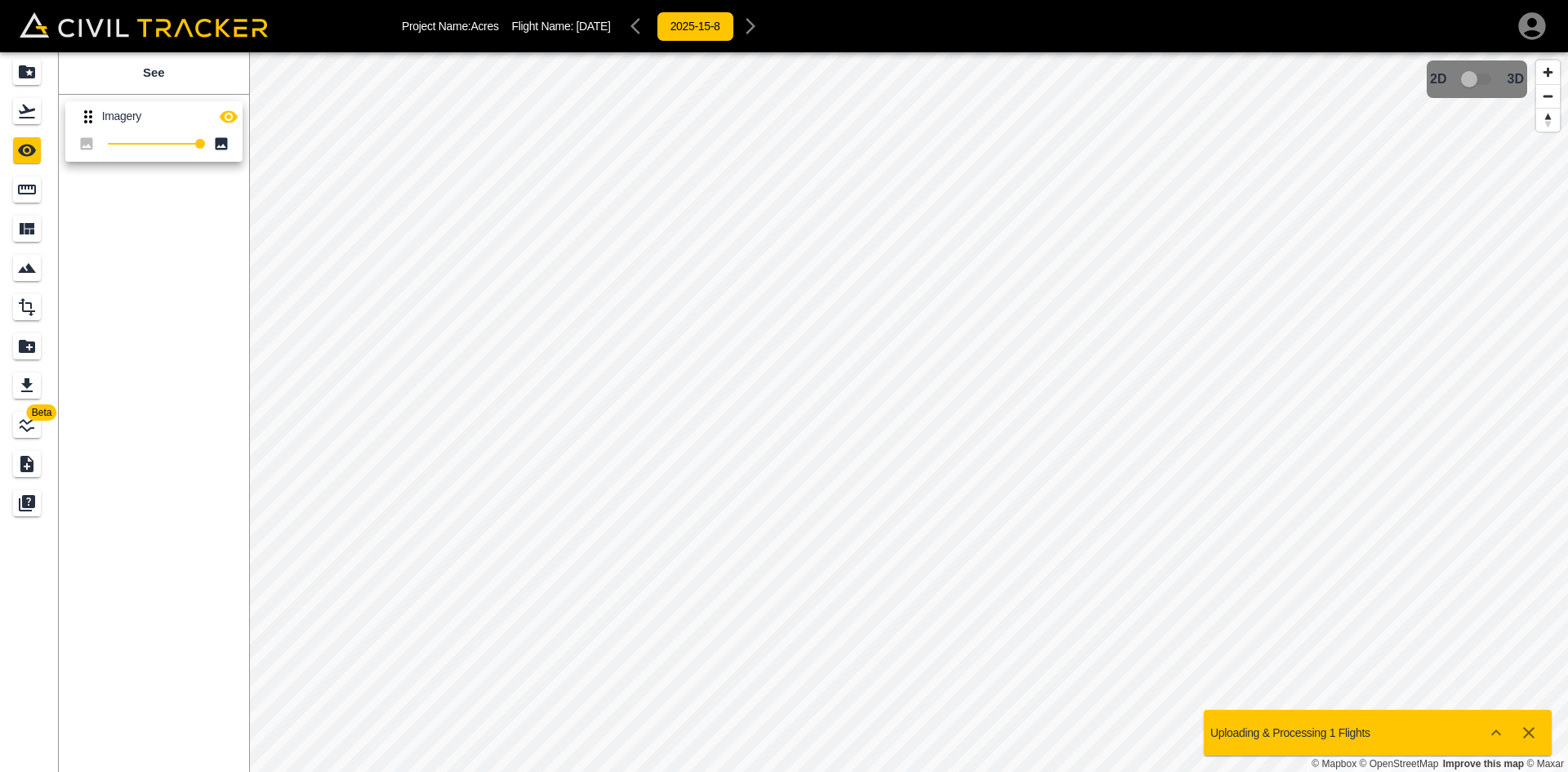
click at [223, 117] on icon "button" at bounding box center [228, 116] width 18 height 12
click at [223, 117] on icon "button" at bounding box center [228, 117] width 18 height 15
click at [35, 73] on icon "Projects" at bounding box center [27, 72] width 16 height 13
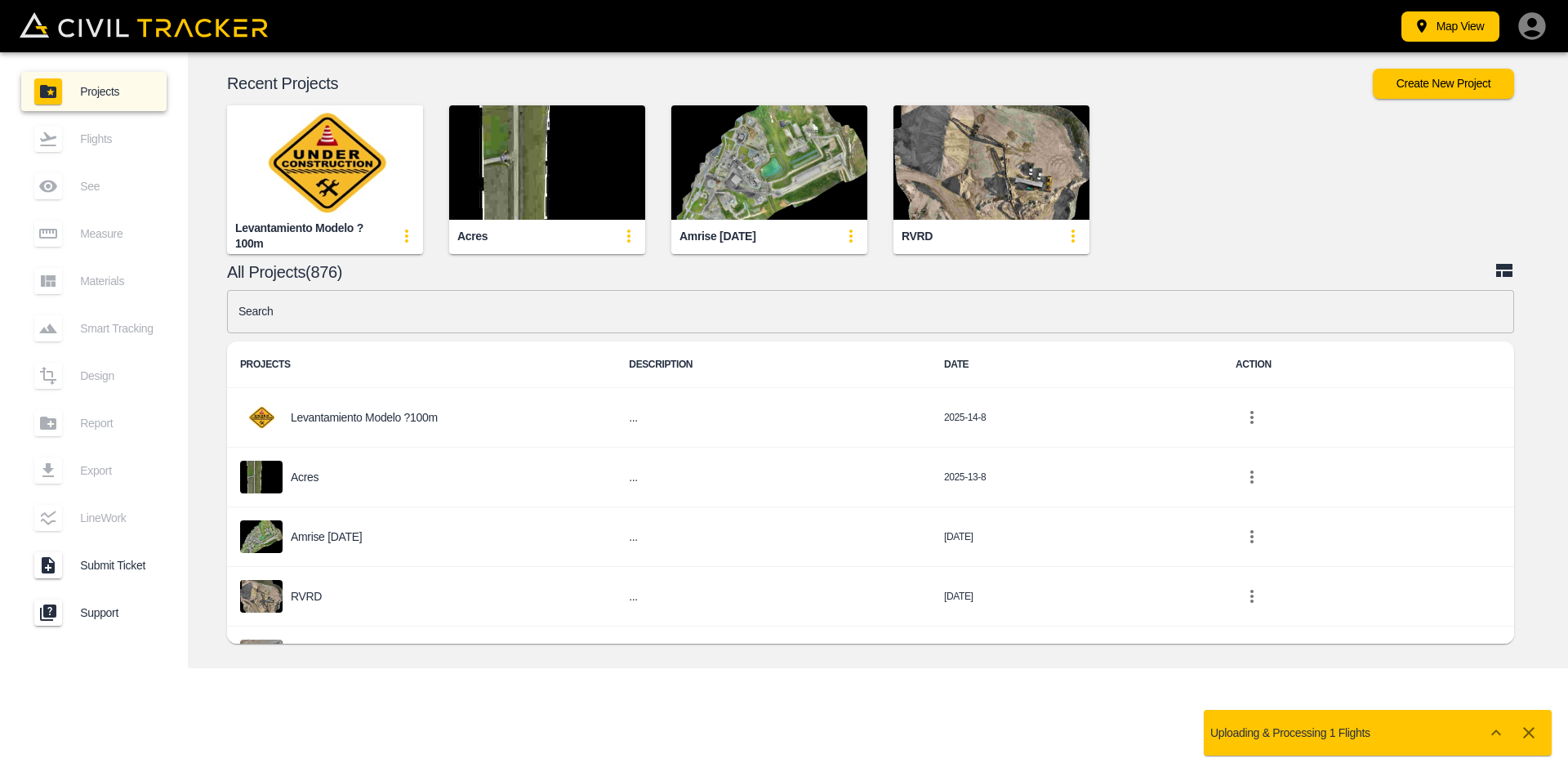
drag, startPoint x: 35, startPoint y: 73, endPoint x: 1143, endPoint y: 386, distance: 1151.4
click at [968, 378] on div "Search Search PROJECTS DESCRIPTION DATE ACTION Levantamiento modelo ?100m ... 2…" at bounding box center [870, 471] width 1288 height 362
